Goal: Find specific page/section: Find specific page/section

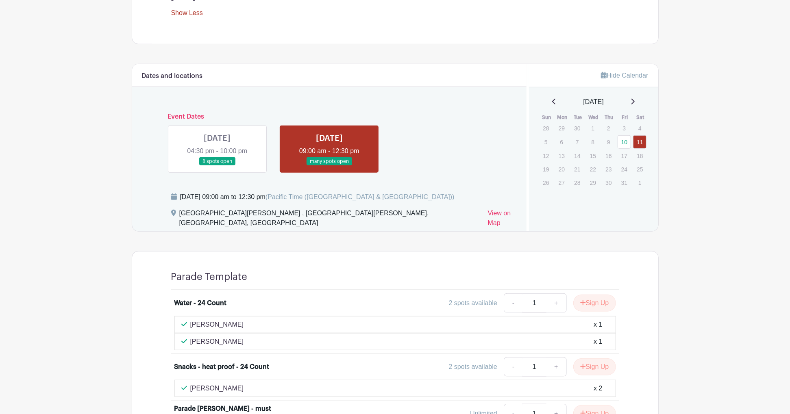
scroll to position [409, 0]
click at [217, 166] on link at bounding box center [217, 166] width 0 height 0
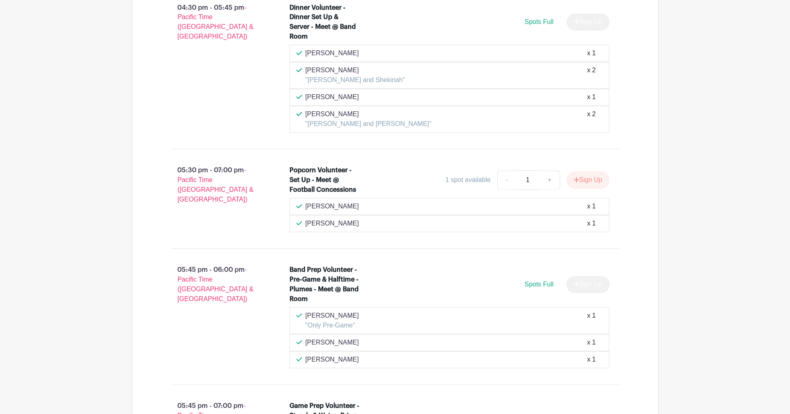
scroll to position [1168, 0]
click at [725, 189] on main "Log In Sign Up for Free AHS Marching Band Homecoming Game & Tailgate ([DATE]) &…" at bounding box center [395, 22] width 790 height 2380
click at [731, 207] on main "Log In Sign Up for Free AHS Marching Band Homecoming Game & Tailgate ([DATE]) &…" at bounding box center [395, 22] width 790 height 2380
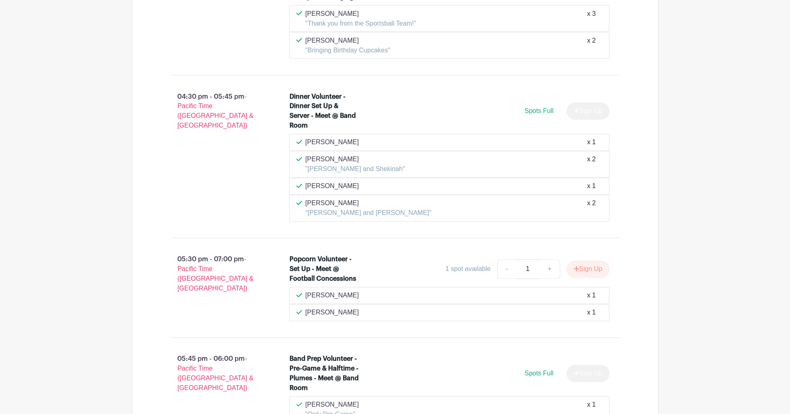
scroll to position [1078, 0]
click at [58, 157] on main "Log In Sign Up for Free AHS Marching Band Homecoming Game & Tailgate ([DATE]) &…" at bounding box center [395, 112] width 790 height 2380
click at [738, 181] on main "Log In Sign Up for Free AHS Marching Band Homecoming Game & Tailgate ([DATE]) &…" at bounding box center [395, 112] width 790 height 2380
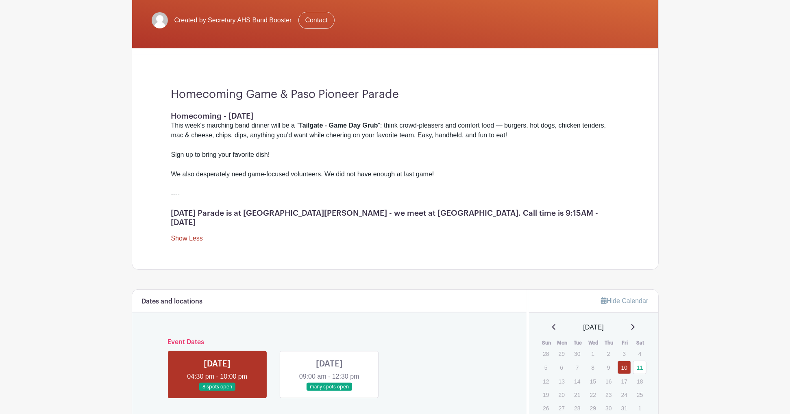
scroll to position [0, 0]
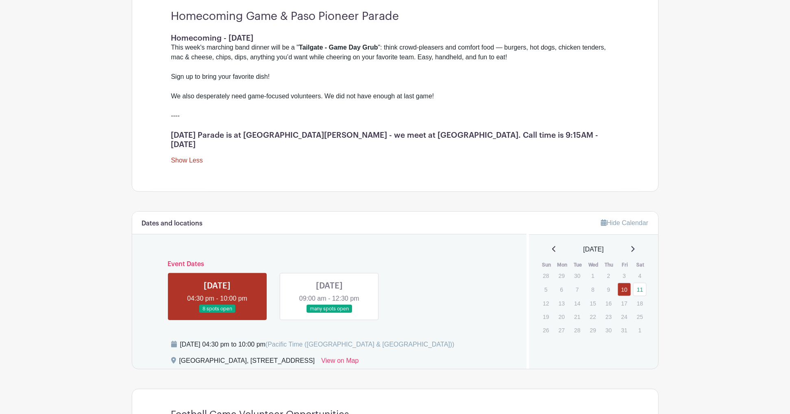
scroll to position [268, 0]
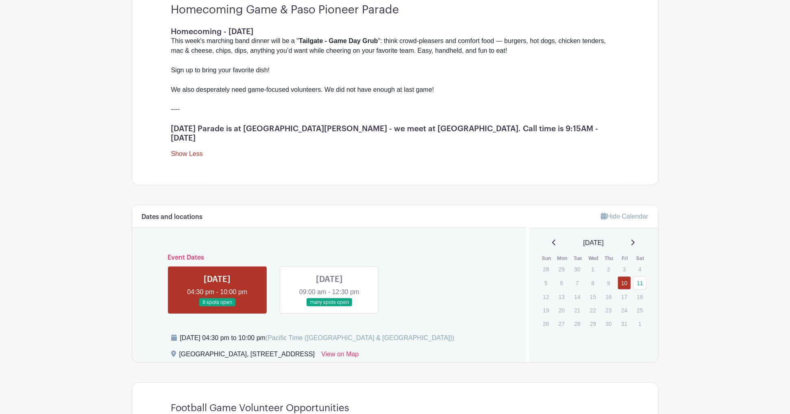
click at [329, 307] on link at bounding box center [329, 307] width 0 height 0
